Goal: Find specific page/section: Find specific page/section

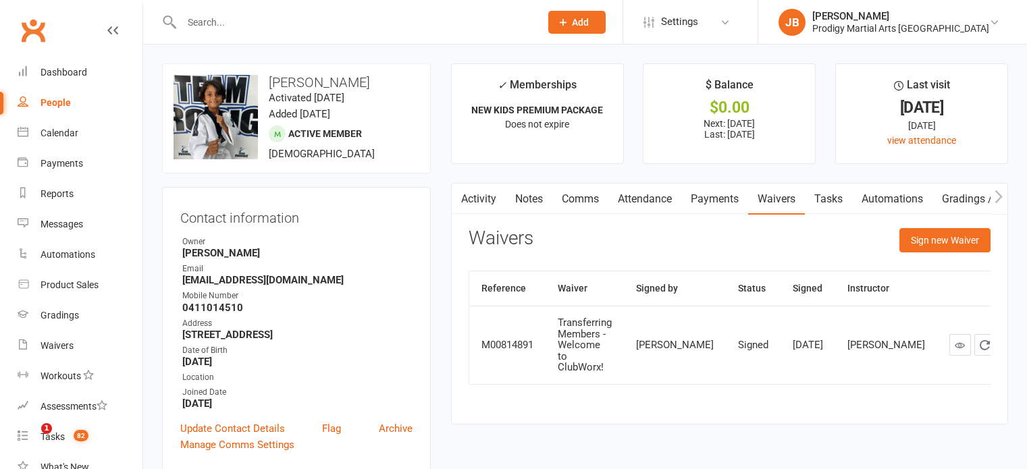
click at [290, 25] on input "text" at bounding box center [354, 22] width 353 height 19
click at [876, 23] on div "Prodigy Martial Arts Seven Hills" at bounding box center [900, 28] width 177 height 12
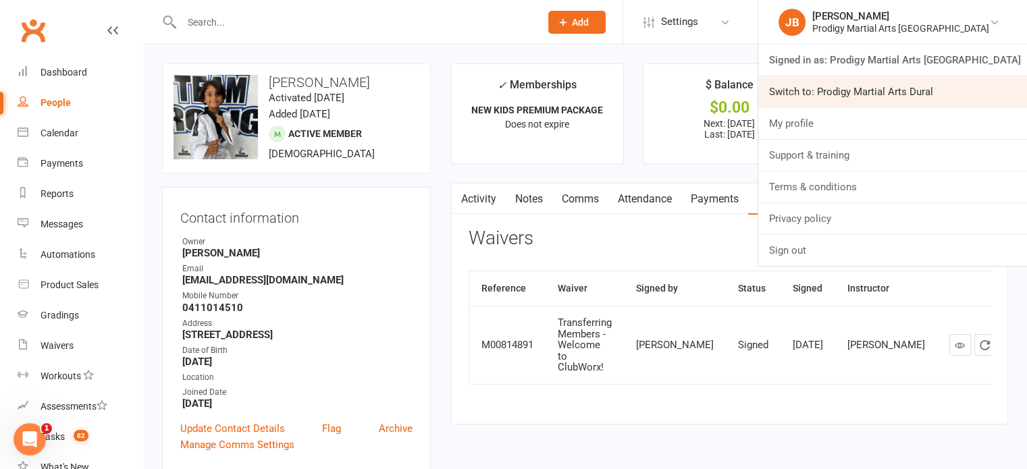
click at [920, 87] on link "Switch to: Prodigy Martial Arts Dural" at bounding box center [892, 91] width 269 height 31
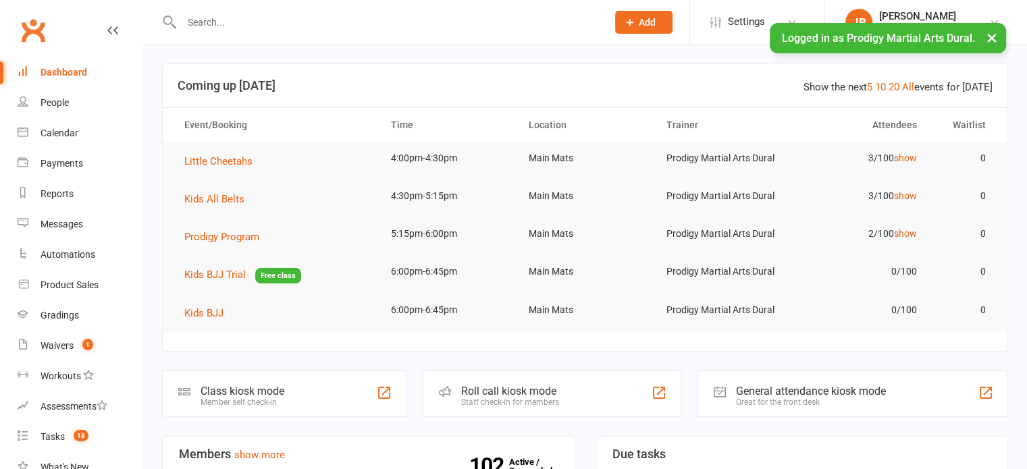
click at [298, 24] on input "text" at bounding box center [388, 22] width 420 height 19
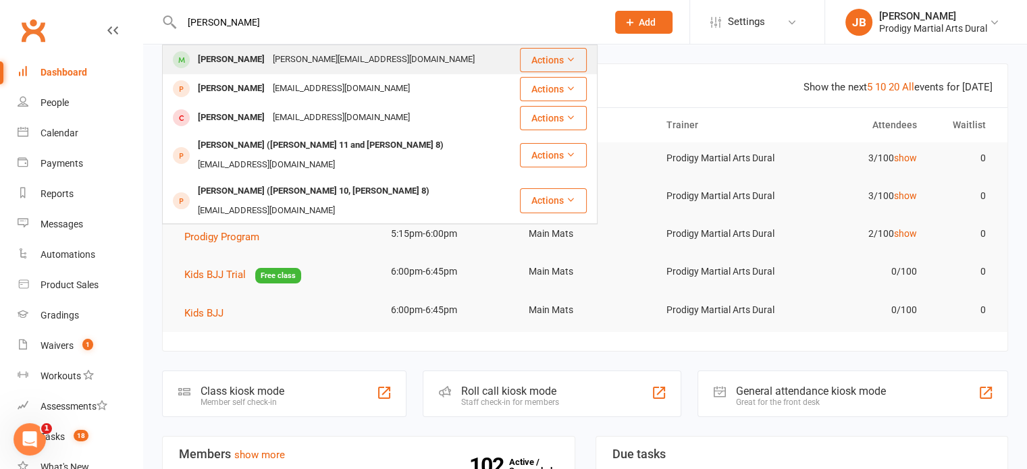
type input "[PERSON_NAME]"
click at [247, 59] on div "[PERSON_NAME]" at bounding box center [231, 60] width 75 height 20
